Goal: Task Accomplishment & Management: Manage account settings

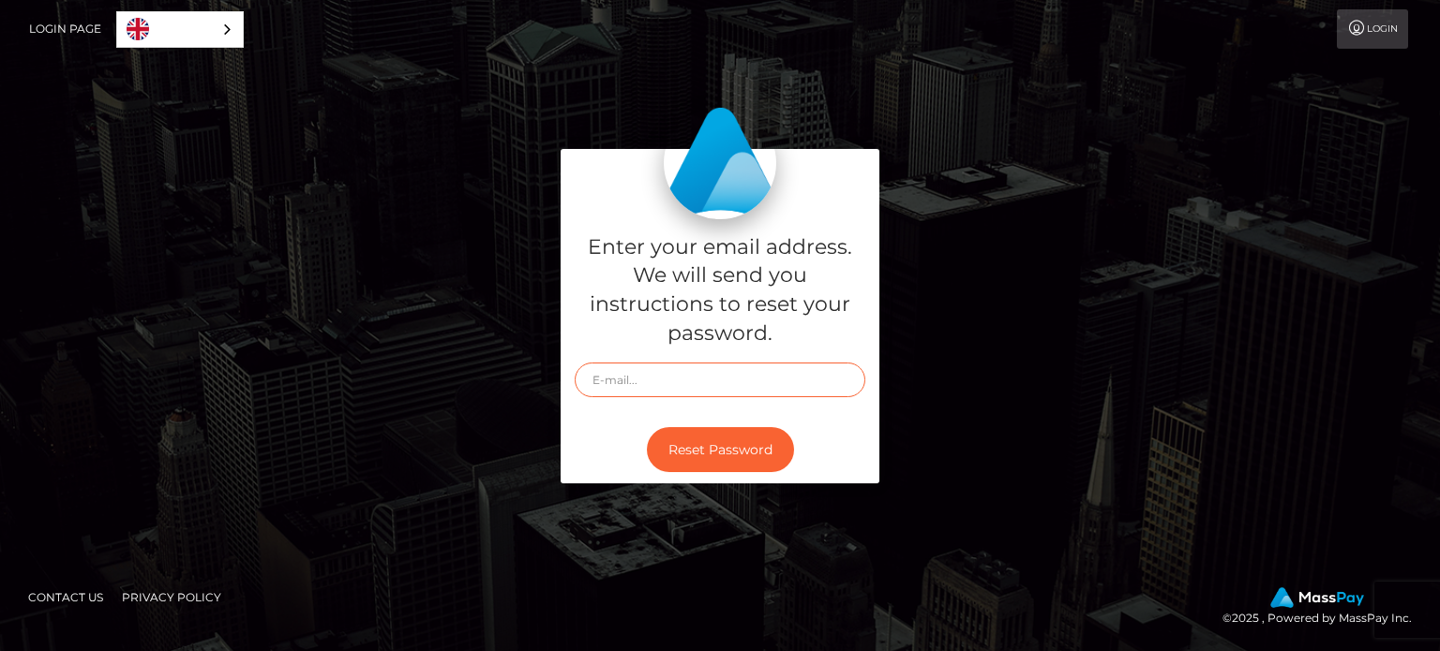
click at [797, 376] on input "text" at bounding box center [720, 380] width 291 height 35
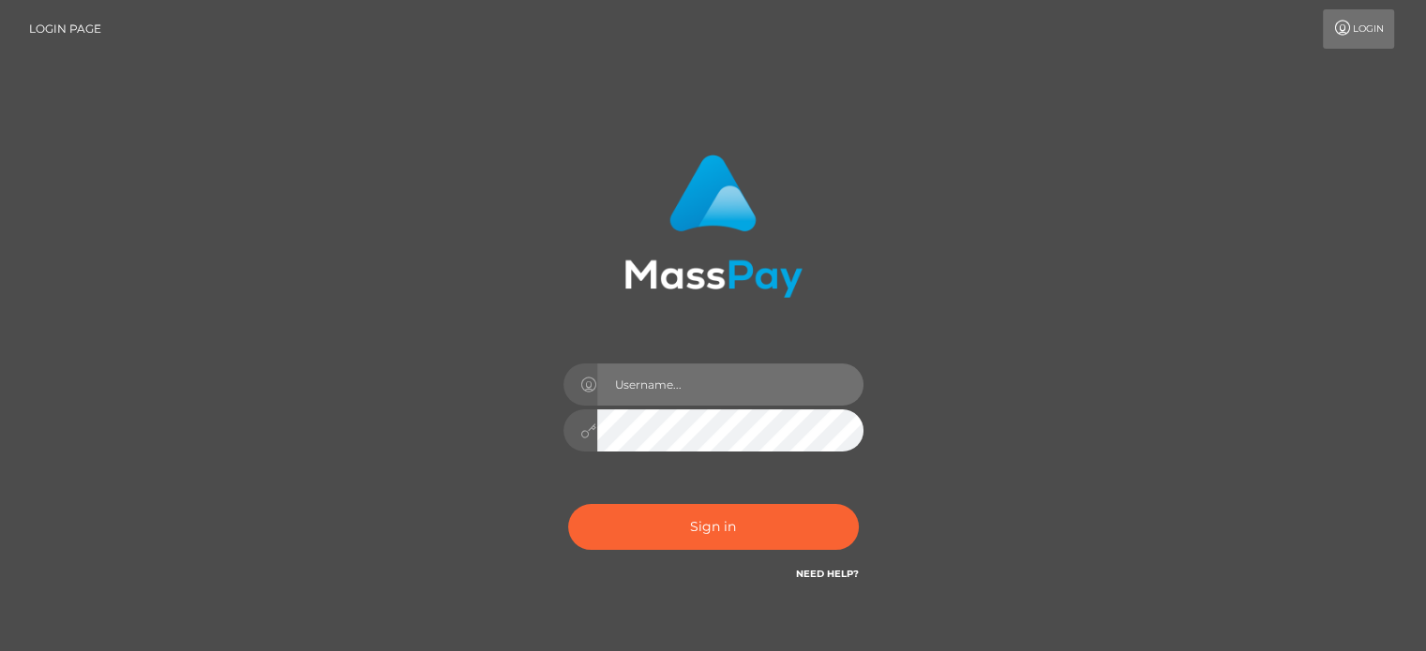
click at [666, 389] on input "text" at bounding box center [730, 385] width 266 height 42
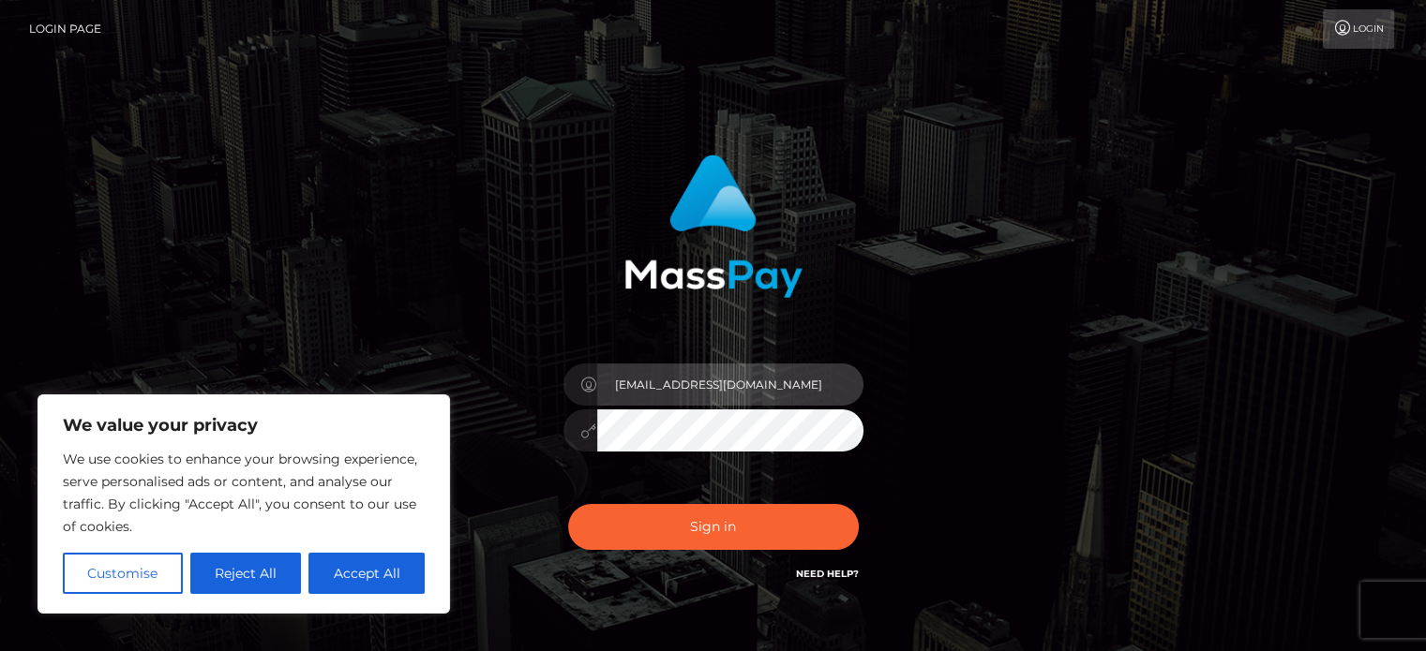
type input "[EMAIL_ADDRESS][DOMAIN_NAME]"
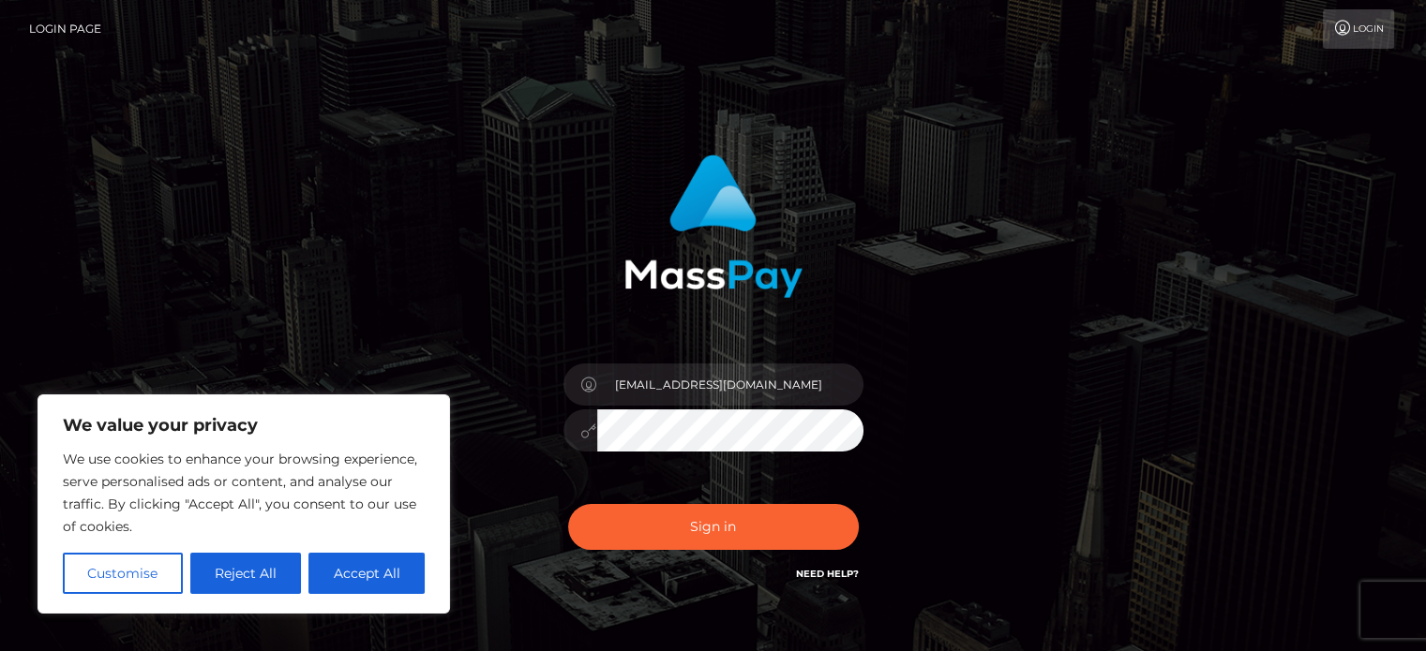
click at [568, 504] on button "Sign in" at bounding box center [713, 527] width 291 height 46
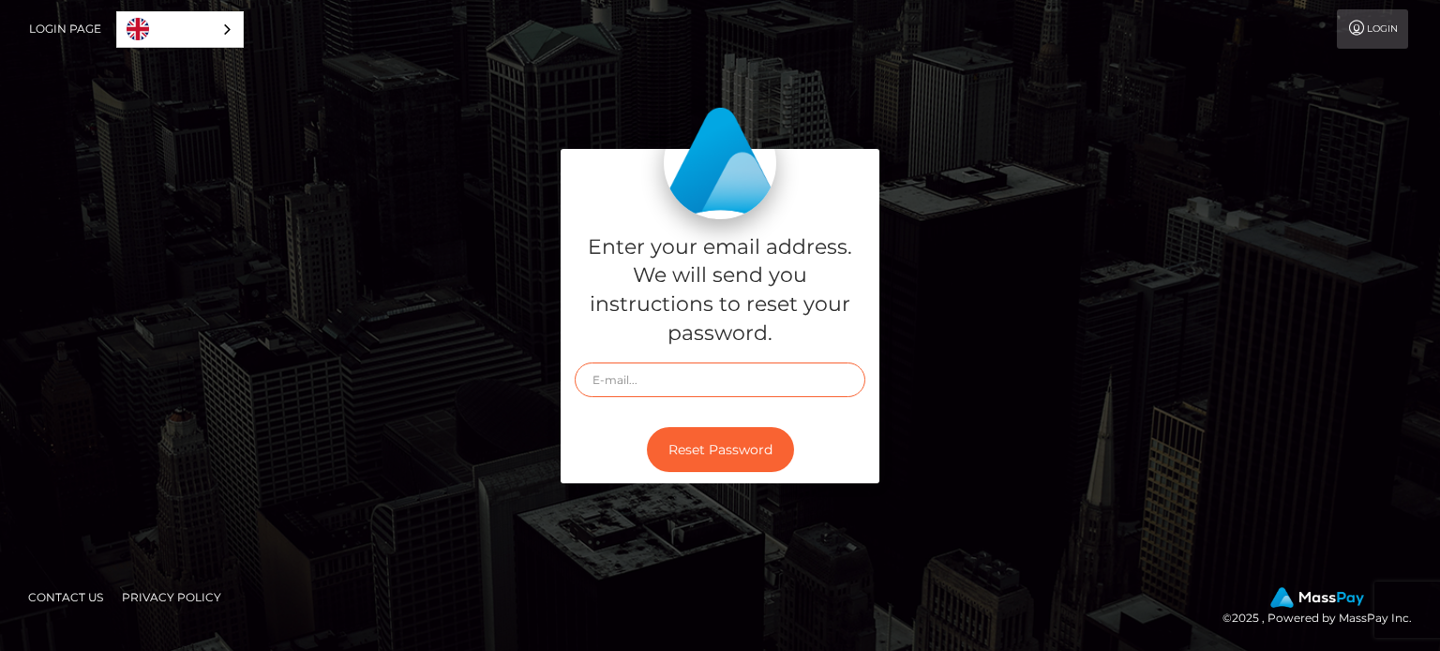
click at [694, 379] on input "text" at bounding box center [720, 380] width 291 height 35
type input "[EMAIL_ADDRESS][DOMAIN_NAME]"
click at [695, 457] on button "Reset Password" at bounding box center [720, 450] width 147 height 46
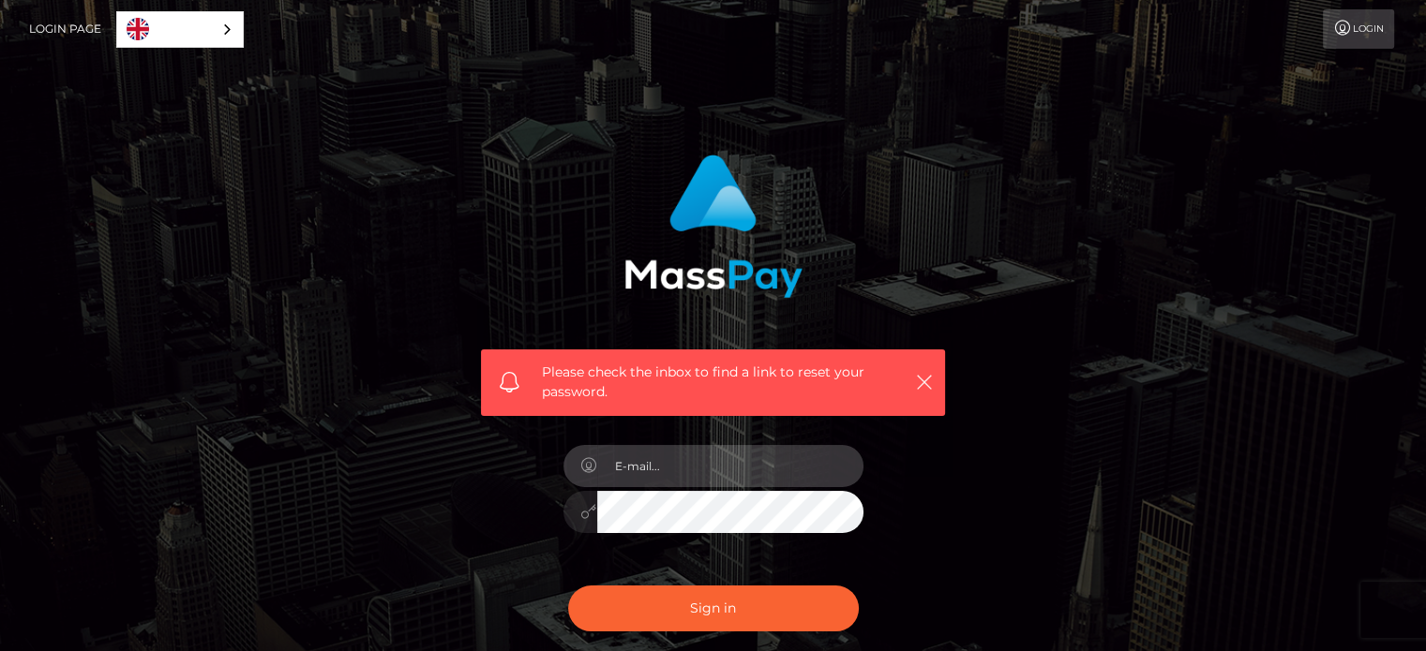
drag, startPoint x: 0, startPoint y: 0, endPoint x: 693, endPoint y: 452, distance: 827.1
click at [693, 452] on input "email" at bounding box center [730, 466] width 266 height 42
type input "[EMAIL_ADDRESS][DOMAIN_NAME]"
click at [568, 586] on button "Sign in" at bounding box center [713, 609] width 291 height 46
